Goal: Transaction & Acquisition: Purchase product/service

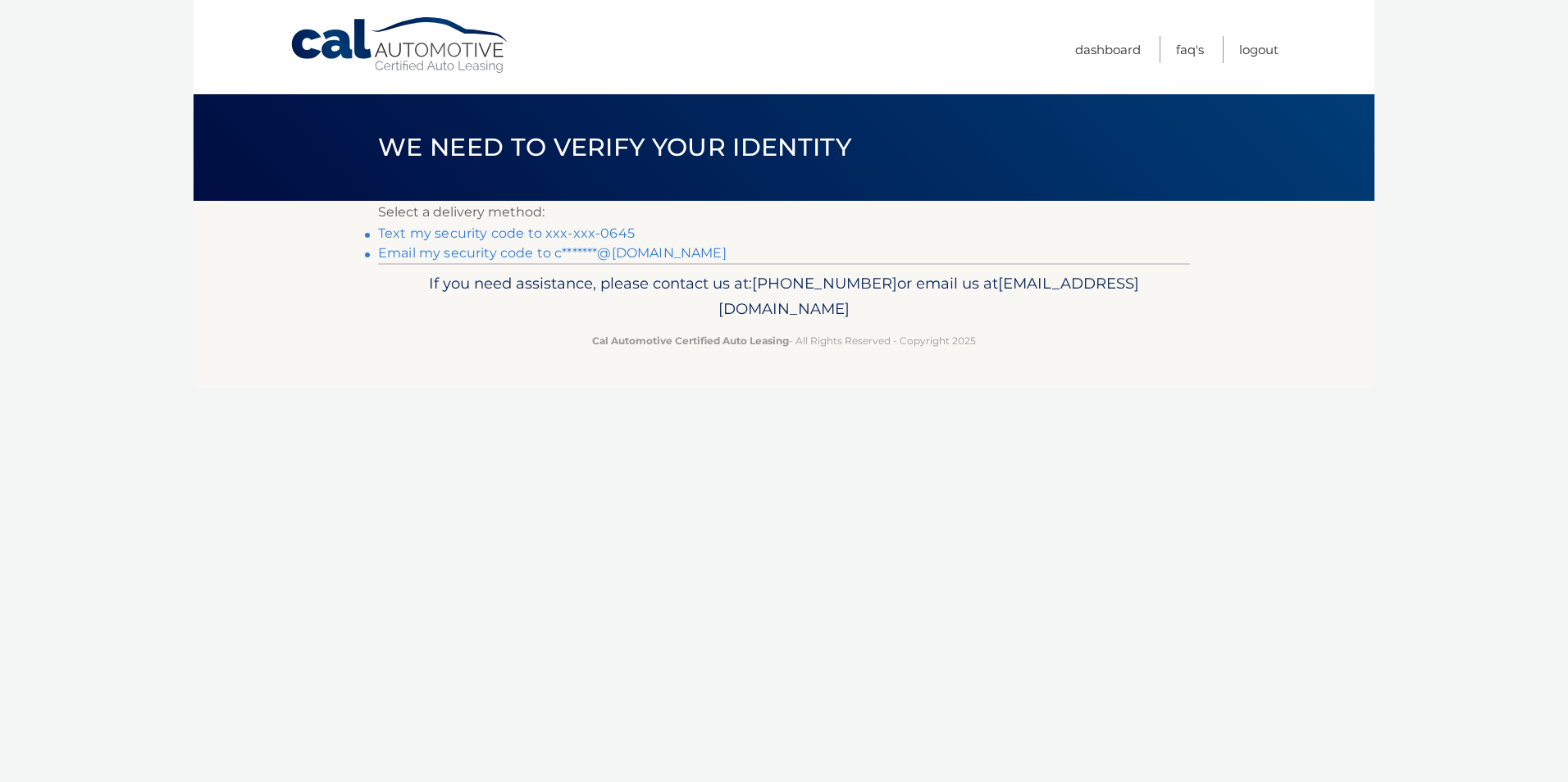
click at [585, 231] on link "Text my security code to xxx-xxx-0645" at bounding box center [506, 233] width 257 height 16
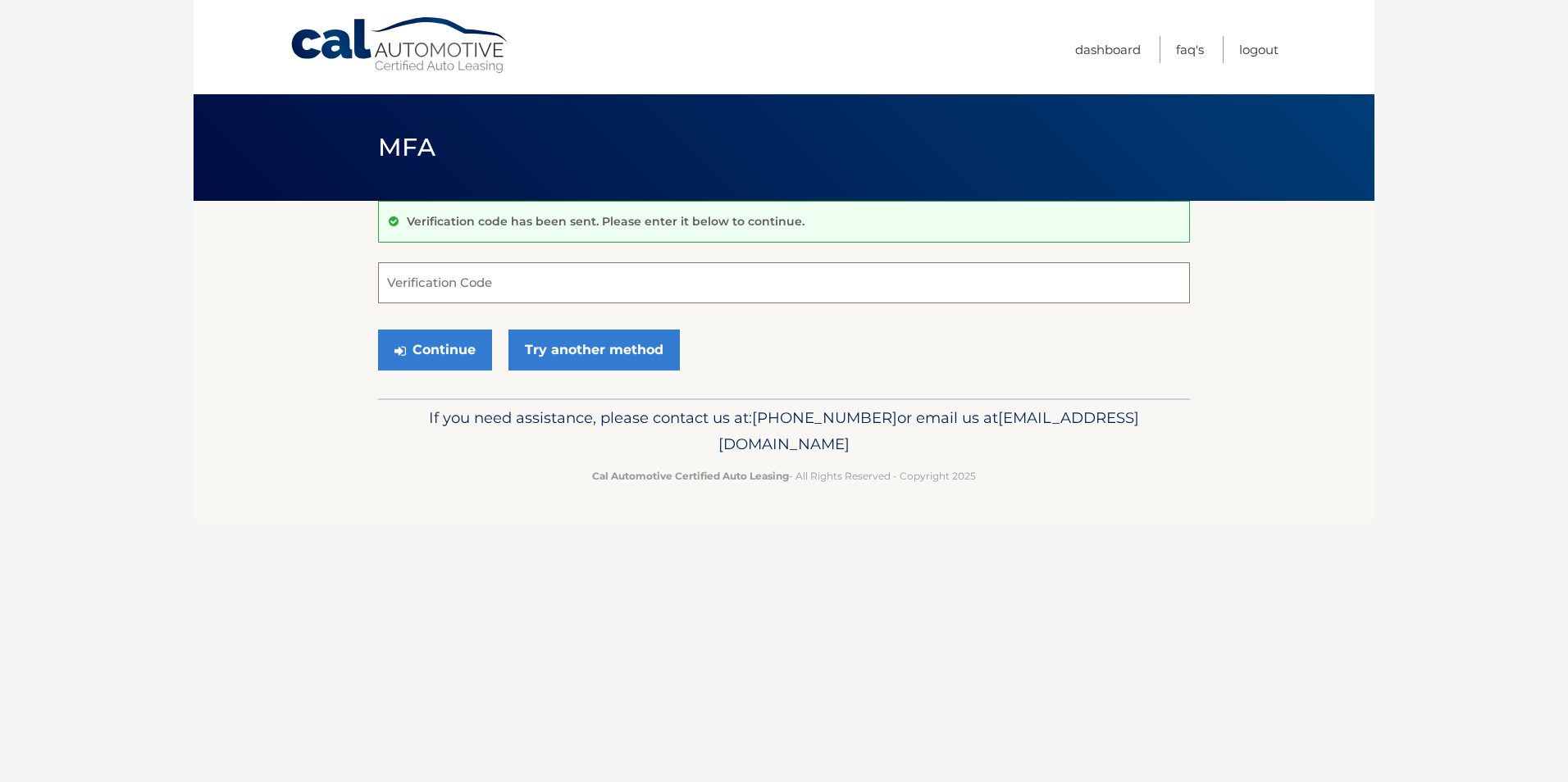
click at [480, 276] on input "Verification Code" at bounding box center [783, 283] width 812 height 41
type input "298055"
click at [378, 329] on button "Continue" at bounding box center [434, 350] width 114 height 41
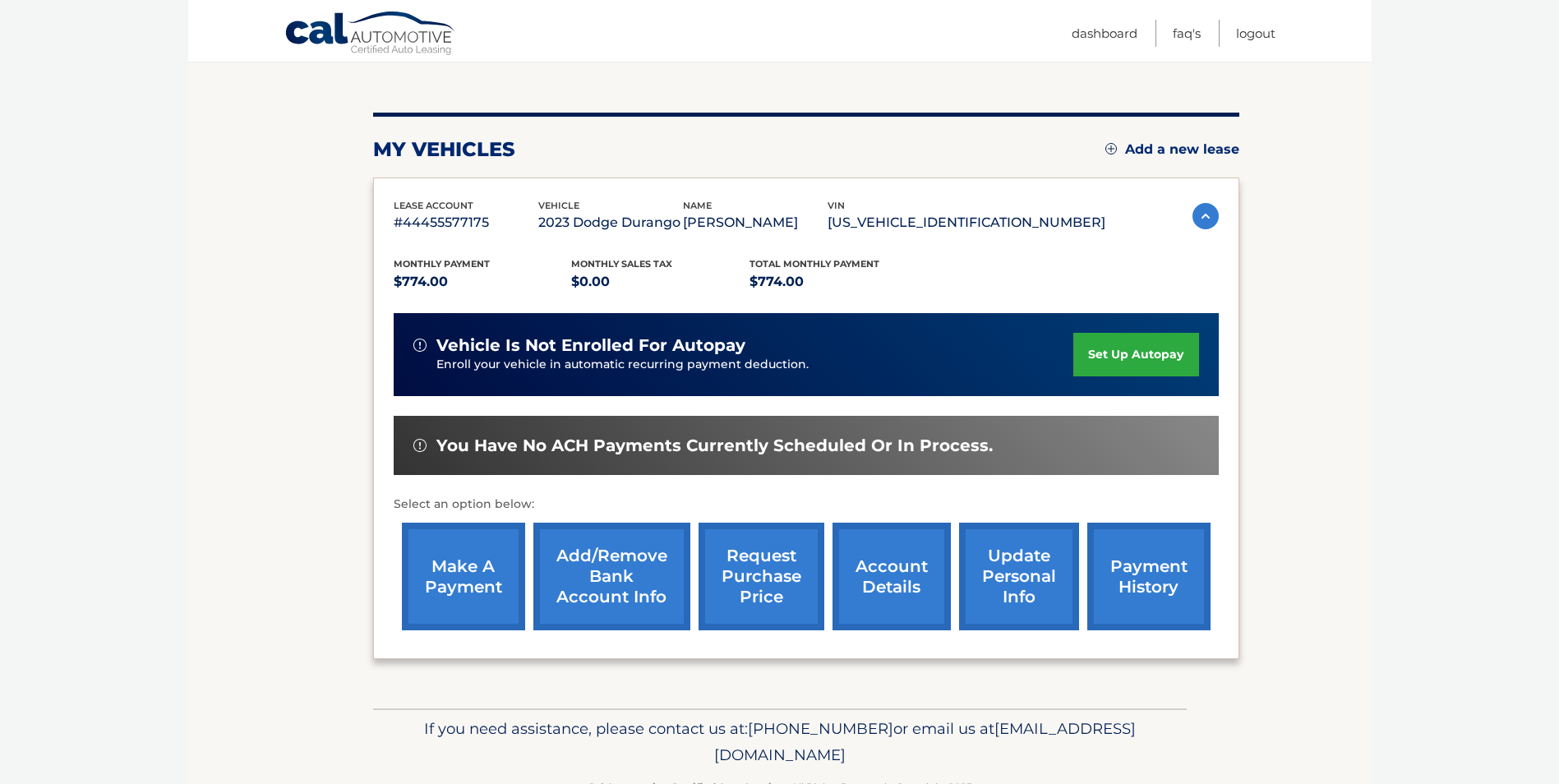
scroll to position [165, 0]
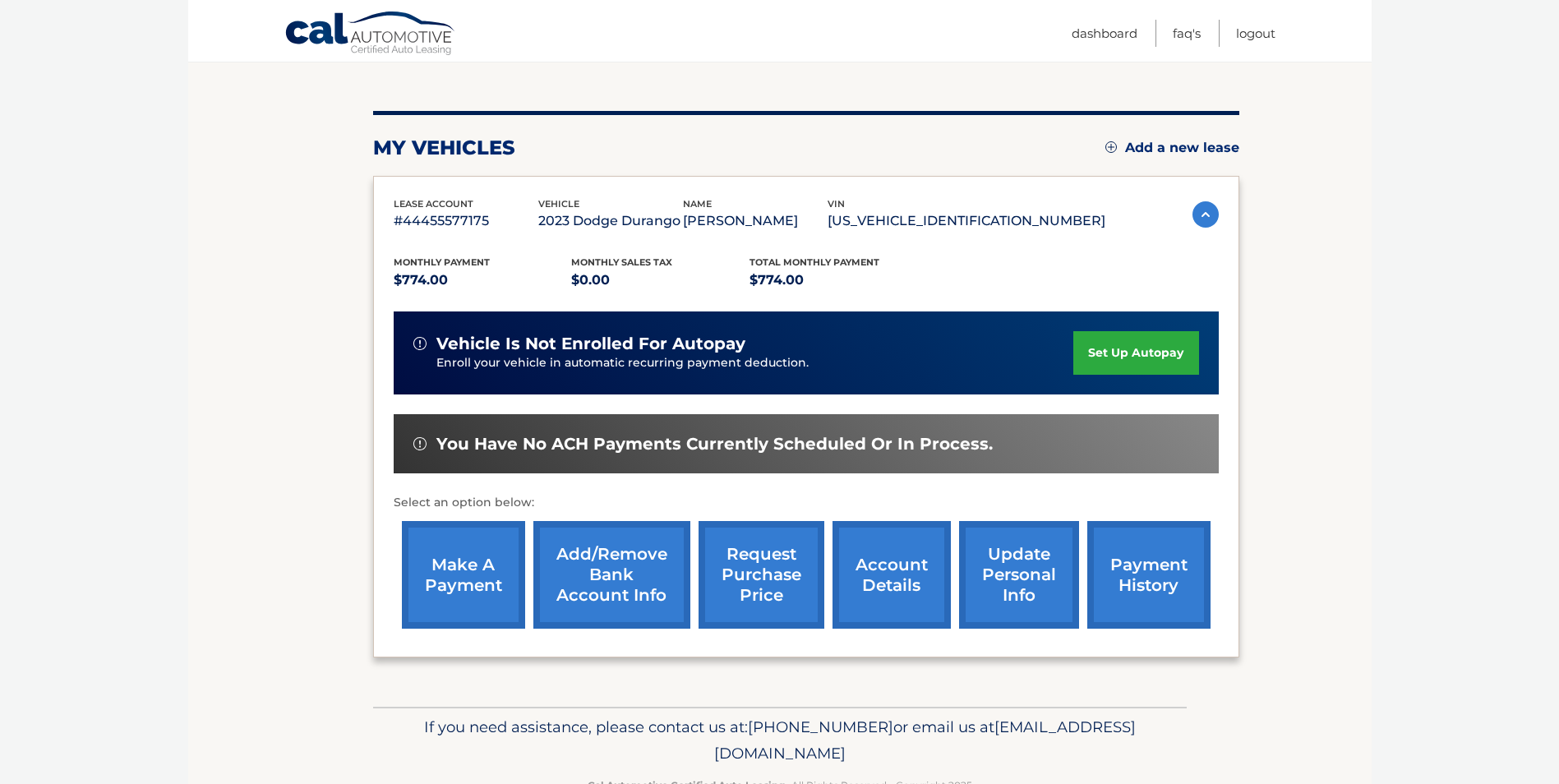
click at [484, 571] on link "make a payment" at bounding box center [463, 575] width 124 height 108
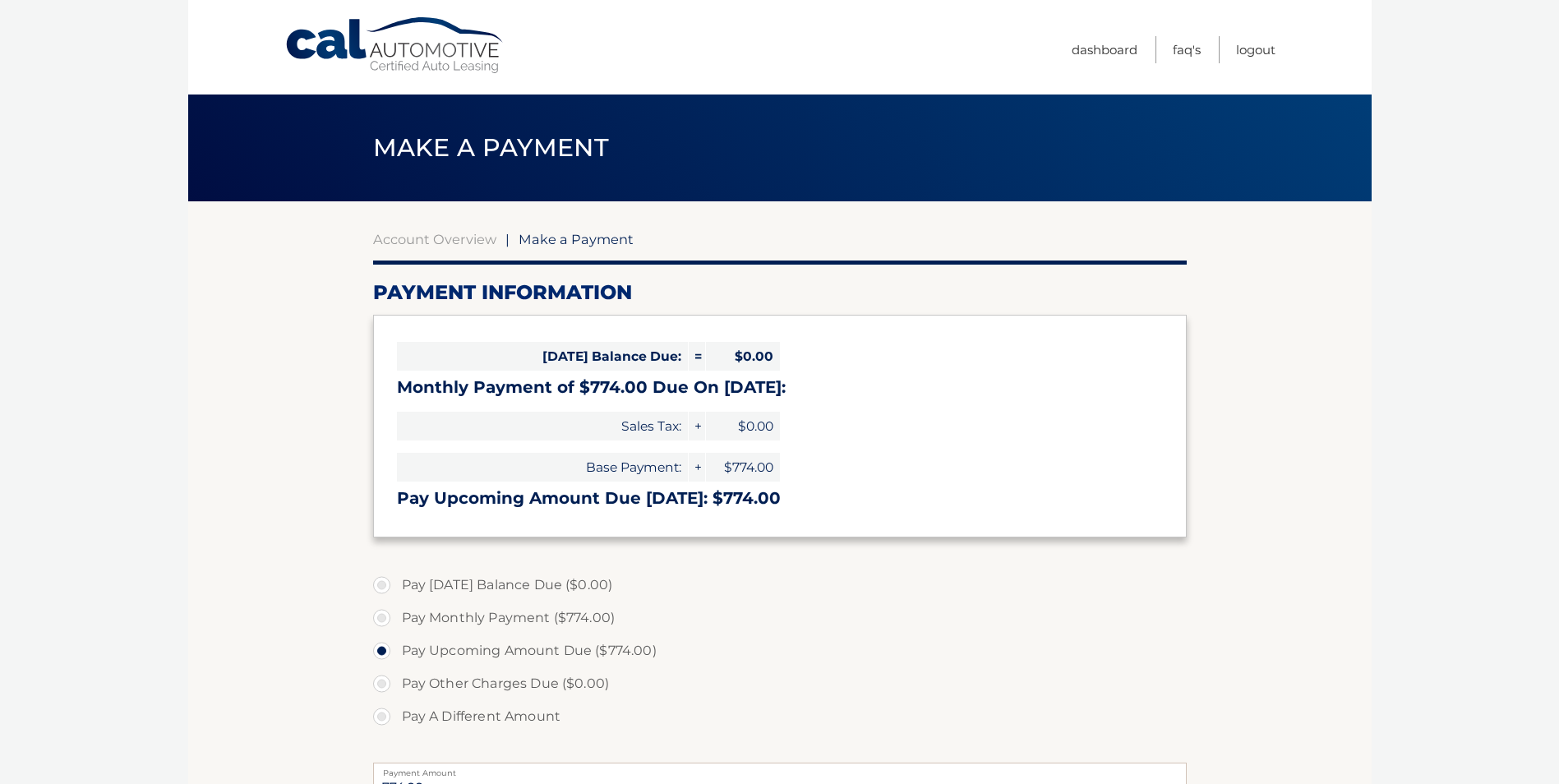
select select "MjdkMGU3NjktY2ZmMi00MTMyLTlmZjctNDU1Nzc4MGU2MzIy"
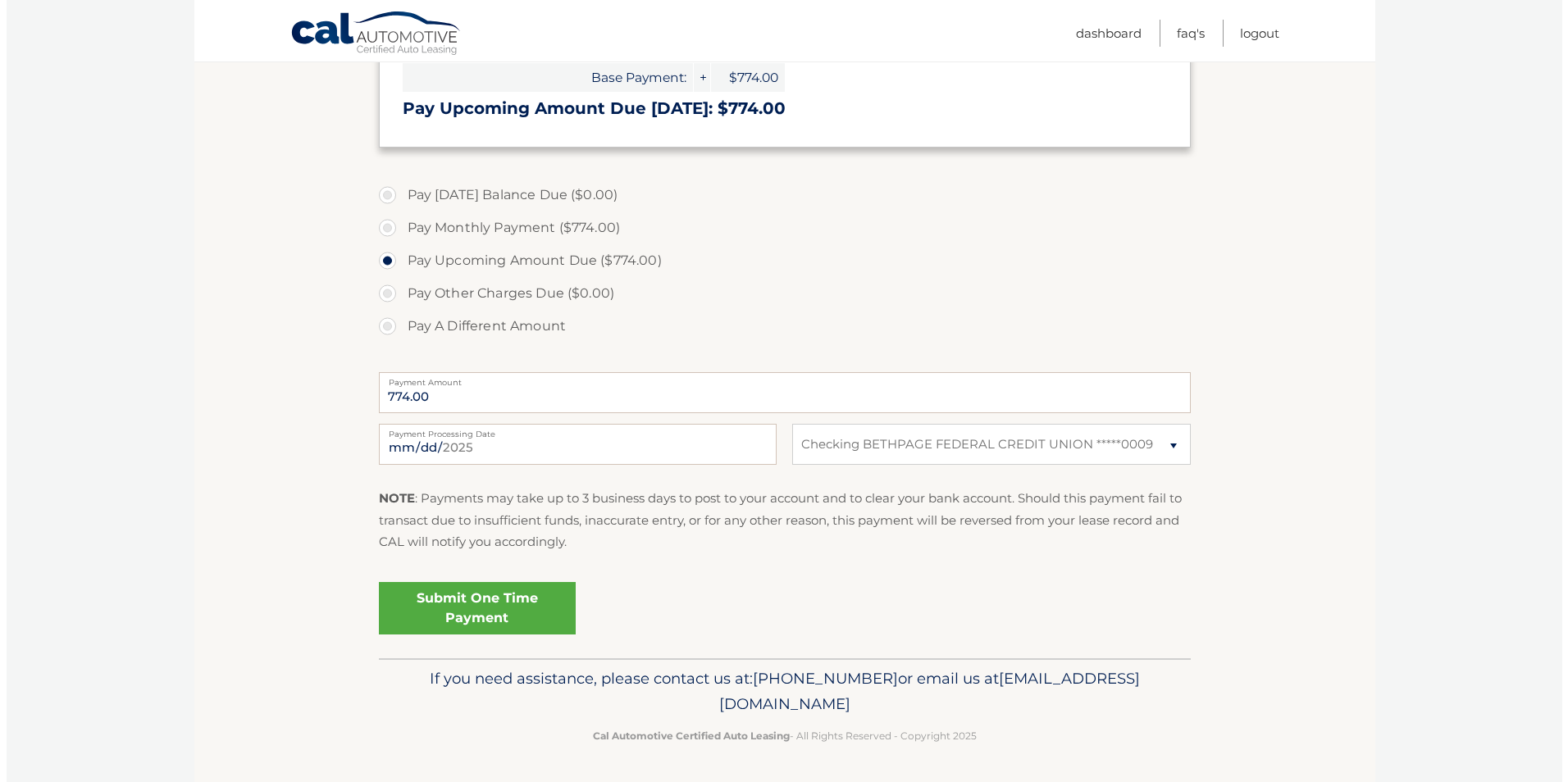
scroll to position [390, 0]
click at [484, 605] on link "Submit One Time Payment" at bounding box center [470, 608] width 197 height 53
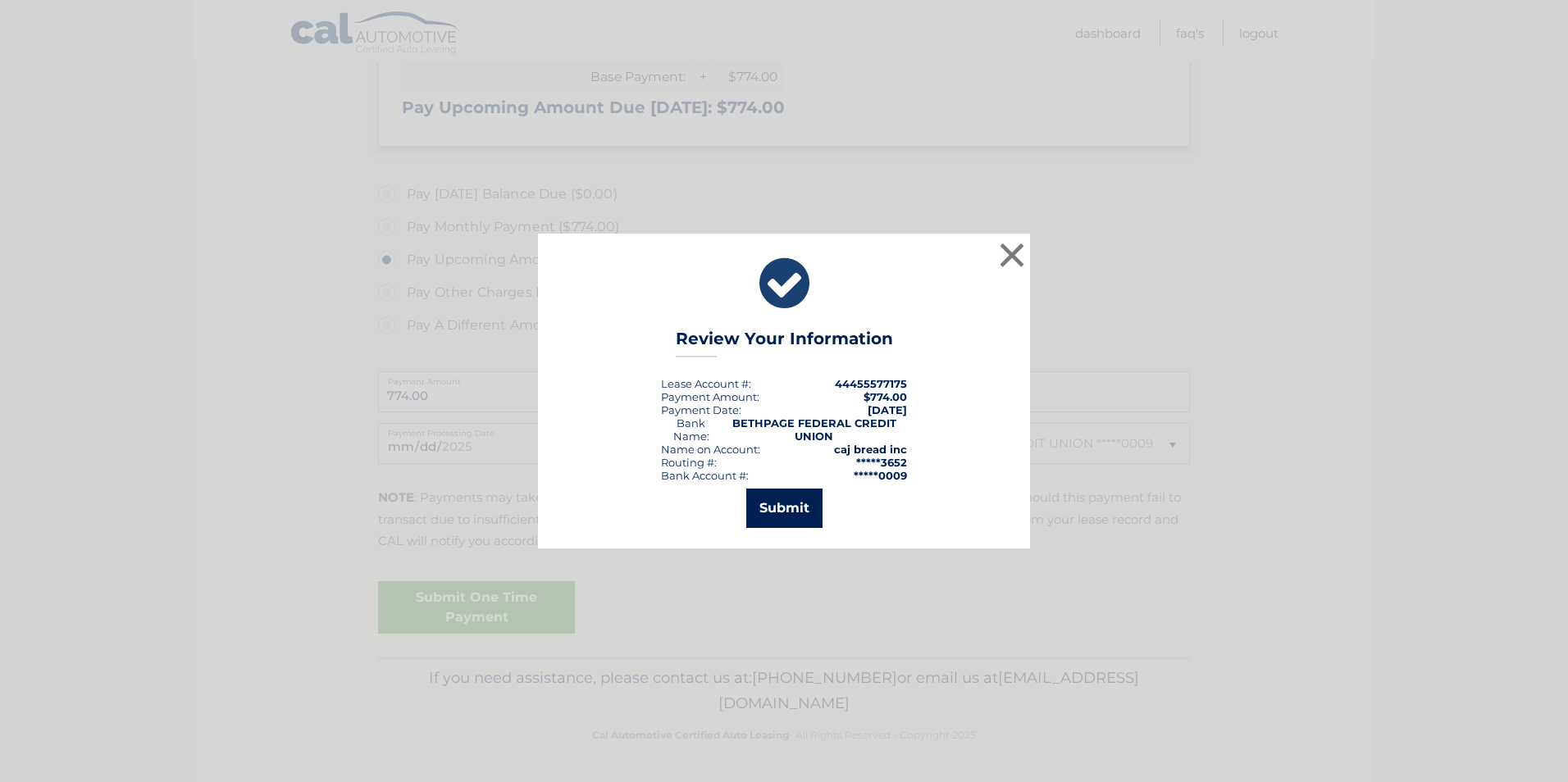
click at [800, 506] on button "Submit" at bounding box center [784, 508] width 76 height 39
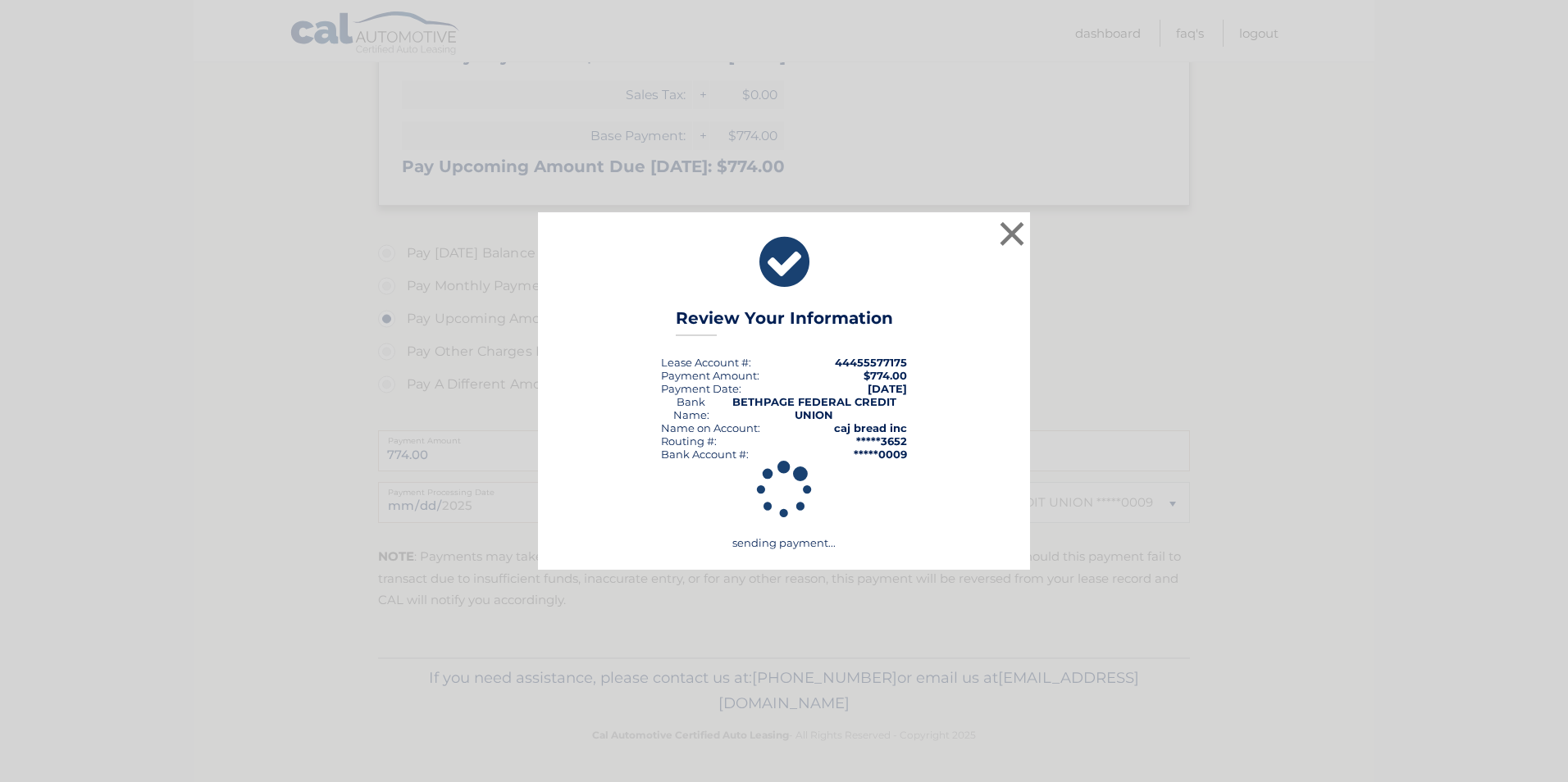
scroll to position [330, 0]
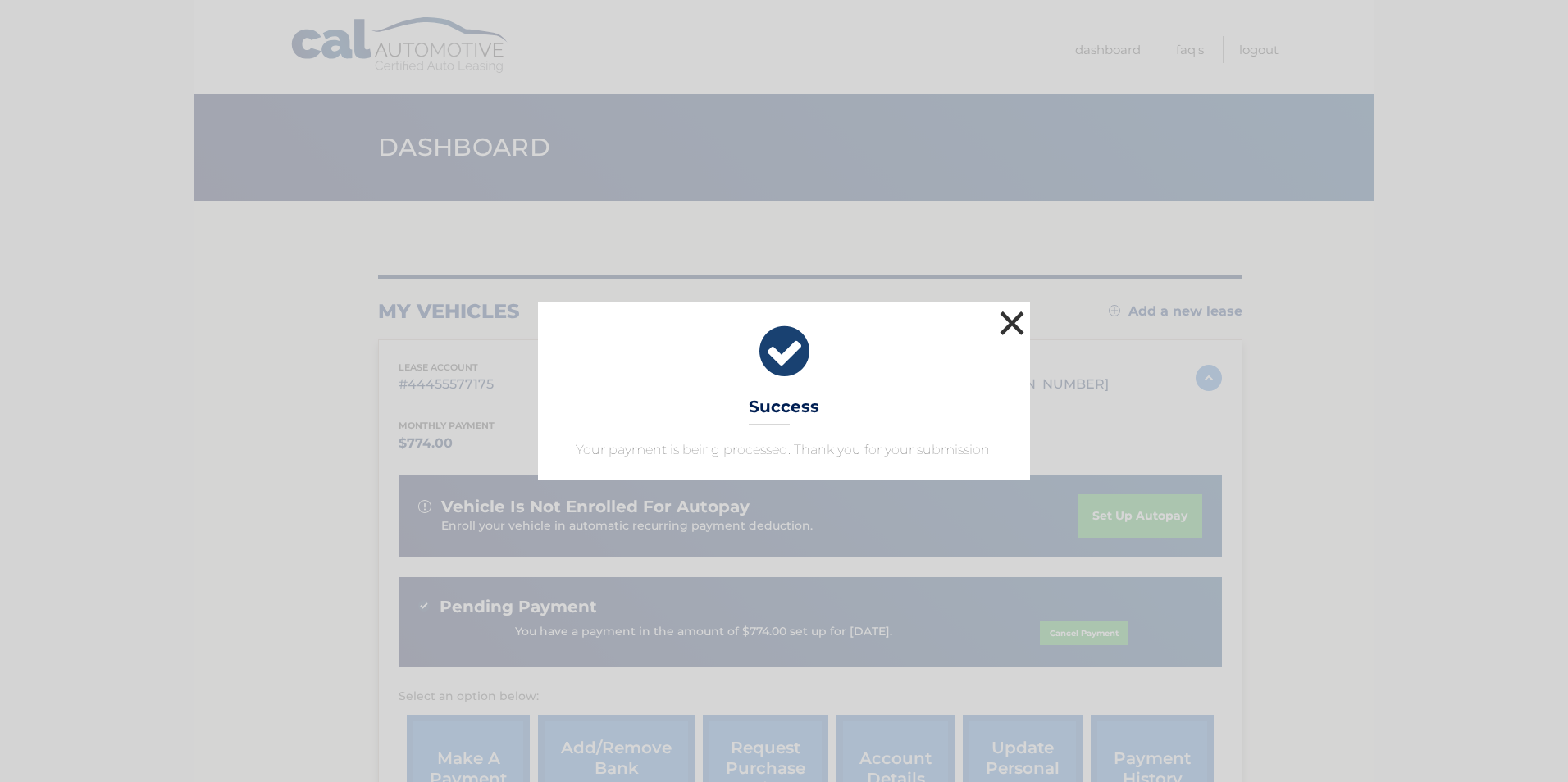
click at [1004, 317] on button "×" at bounding box center [1011, 322] width 32 height 32
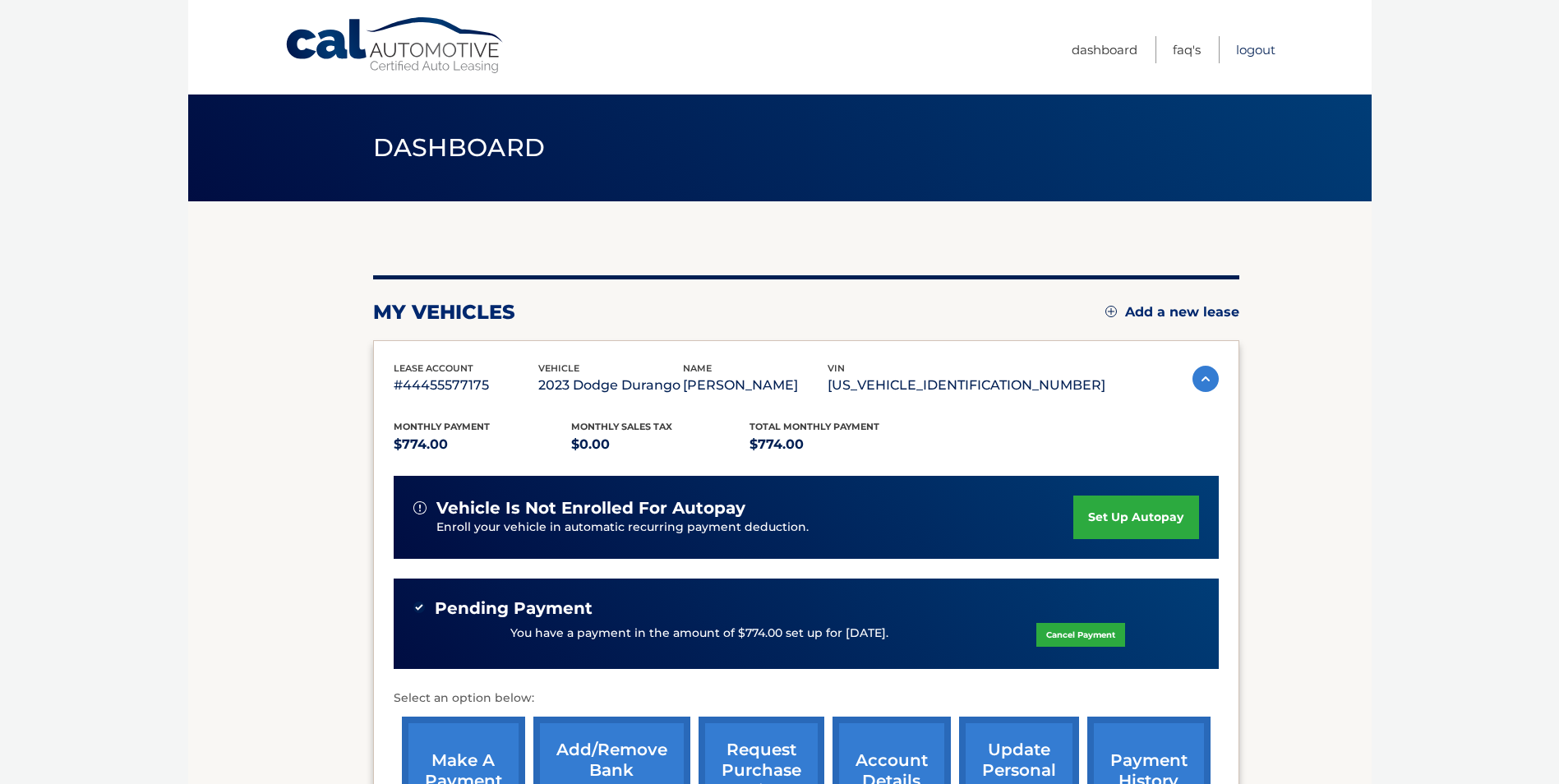
click at [1250, 43] on link "Logout" at bounding box center [1256, 49] width 39 height 27
